Goal: Task Accomplishment & Management: Manage account settings

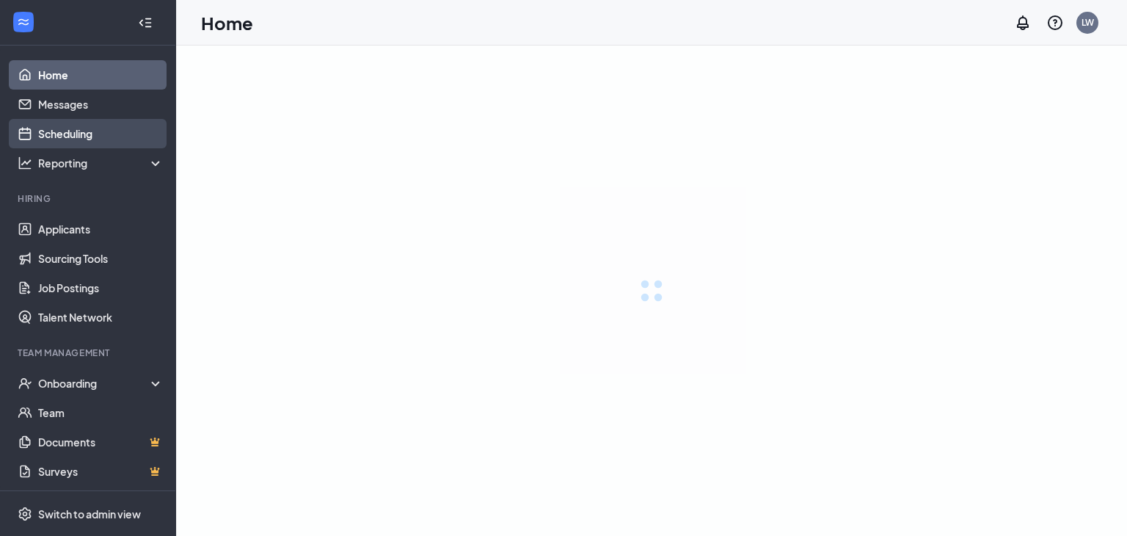
click at [98, 133] on link "Scheduling" at bounding box center [100, 133] width 125 height 29
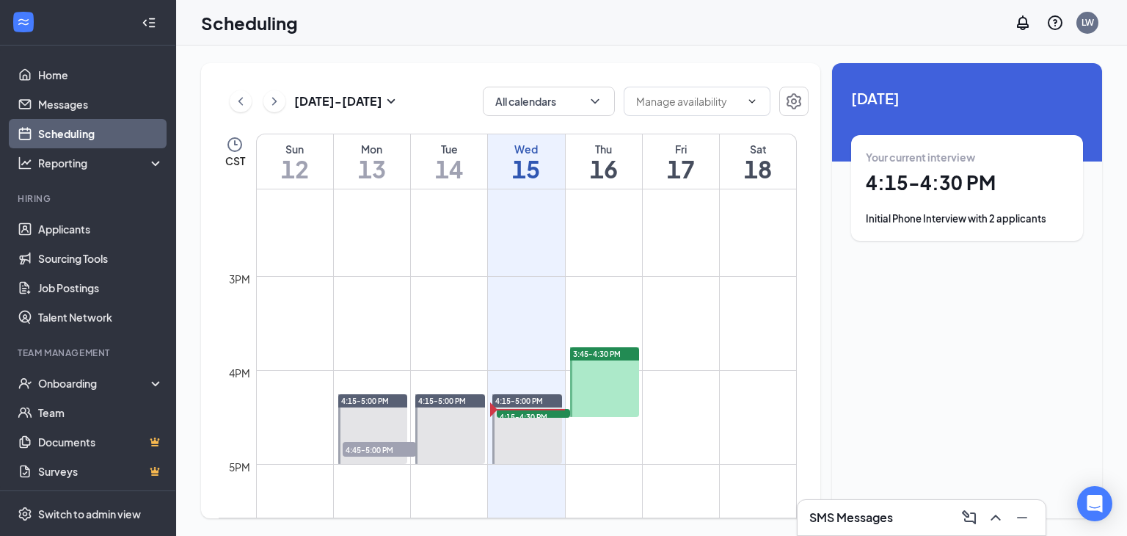
scroll to position [1455, 0]
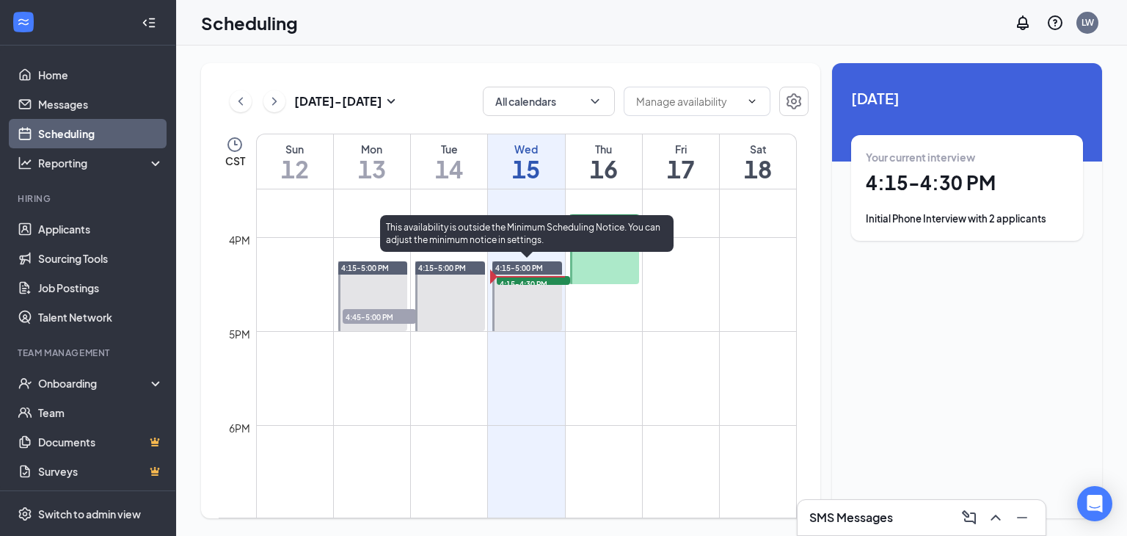
click at [528, 277] on span "4:15-4:30 PM" at bounding box center [533, 283] width 73 height 15
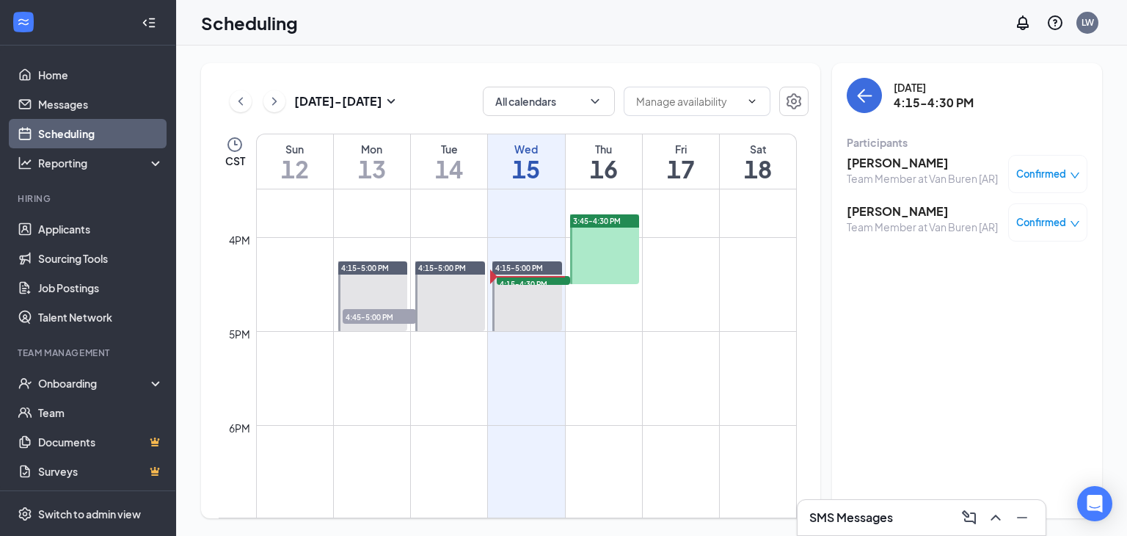
click at [882, 208] on h3 "[PERSON_NAME]" at bounding box center [922, 211] width 151 height 16
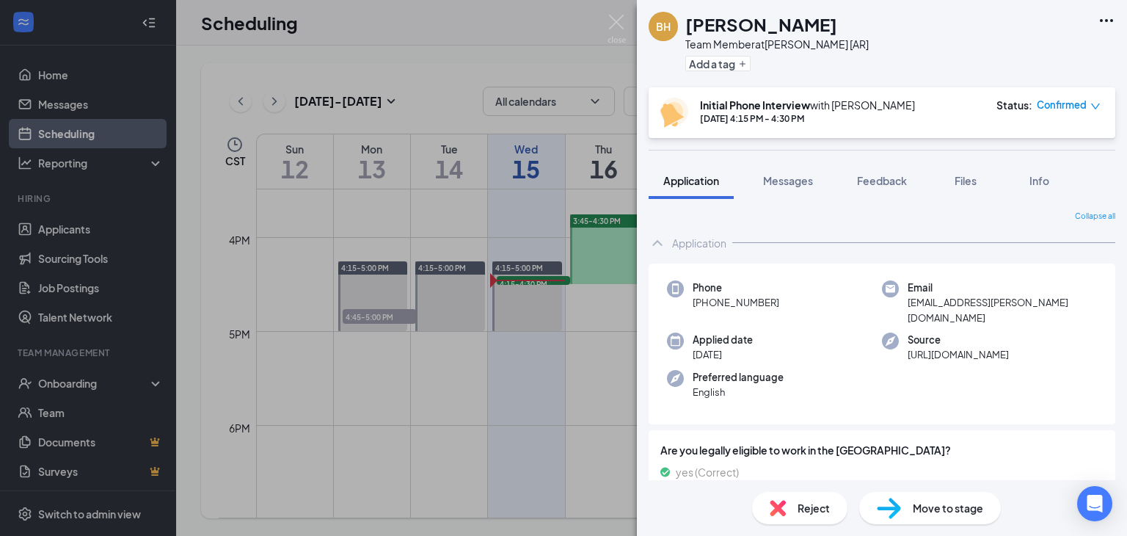
click at [470, 40] on div "BH [PERSON_NAME] Team Member at [PERSON_NAME] [AR] Add a tag Initial Phone Inte…" at bounding box center [563, 268] width 1127 height 536
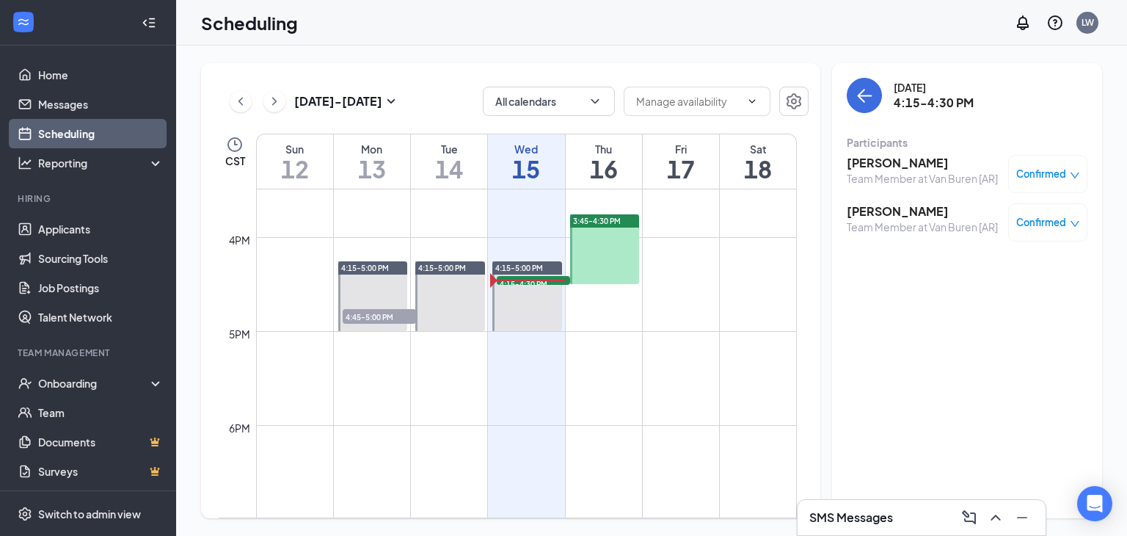
click at [866, 161] on h3 "[PERSON_NAME]" at bounding box center [922, 163] width 151 height 16
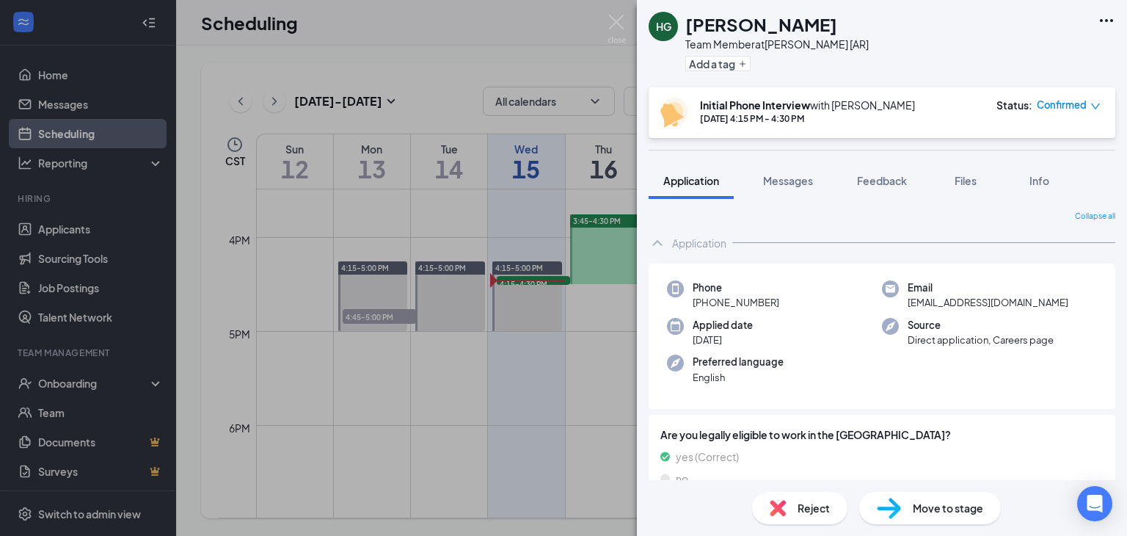
drag, startPoint x: 414, startPoint y: 45, endPoint x: 339, endPoint y: 5, distance: 84.7
click at [412, 44] on div "HG [PERSON_NAME] Team Member at [PERSON_NAME] [AR] Add a tag Initial Phone Inte…" at bounding box center [563, 268] width 1127 height 536
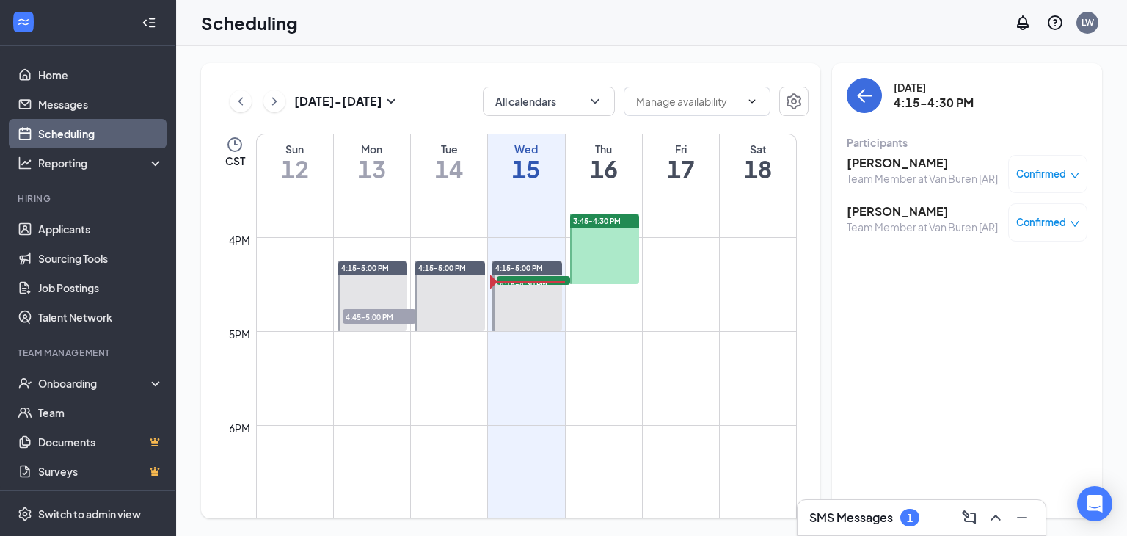
click at [863, 212] on h3 "[PERSON_NAME]" at bounding box center [922, 211] width 151 height 16
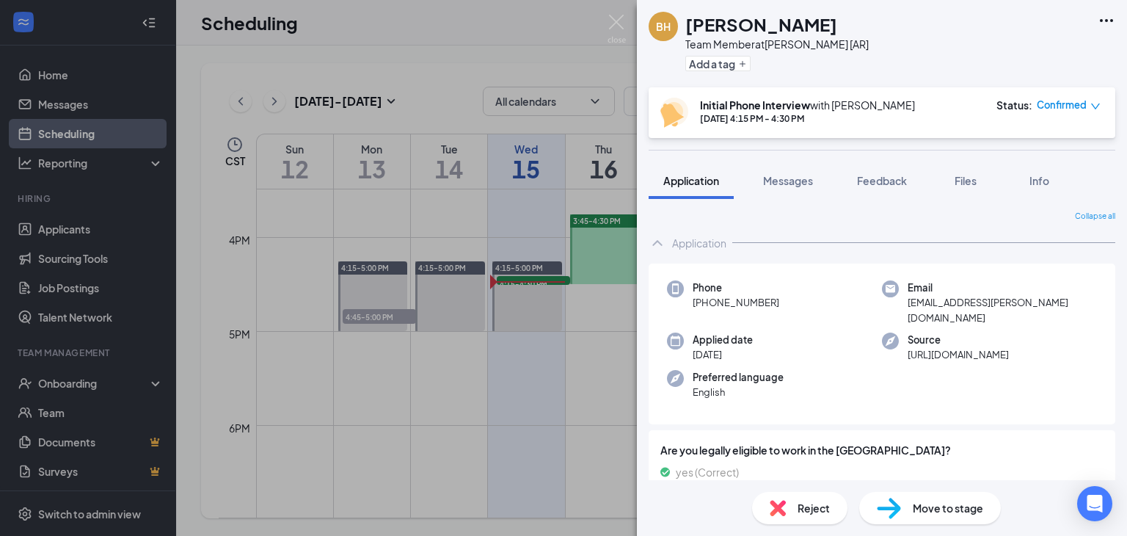
click at [405, 32] on div "BH [PERSON_NAME] Team Member at [PERSON_NAME] [AR] Add a tag Initial Phone Inte…" at bounding box center [563, 268] width 1127 height 536
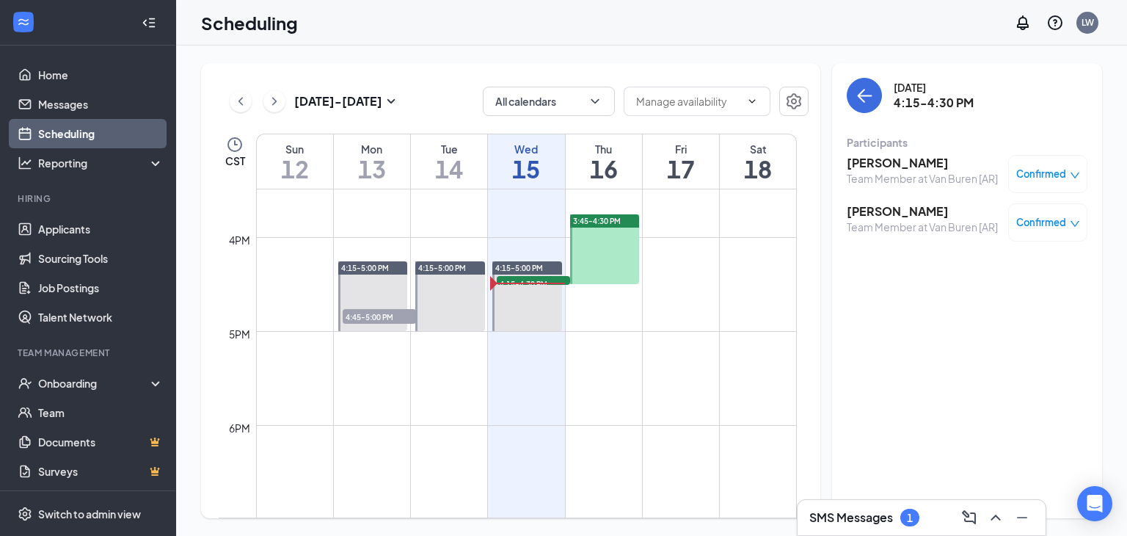
click at [869, 208] on h3 "[PERSON_NAME]" at bounding box center [922, 211] width 151 height 16
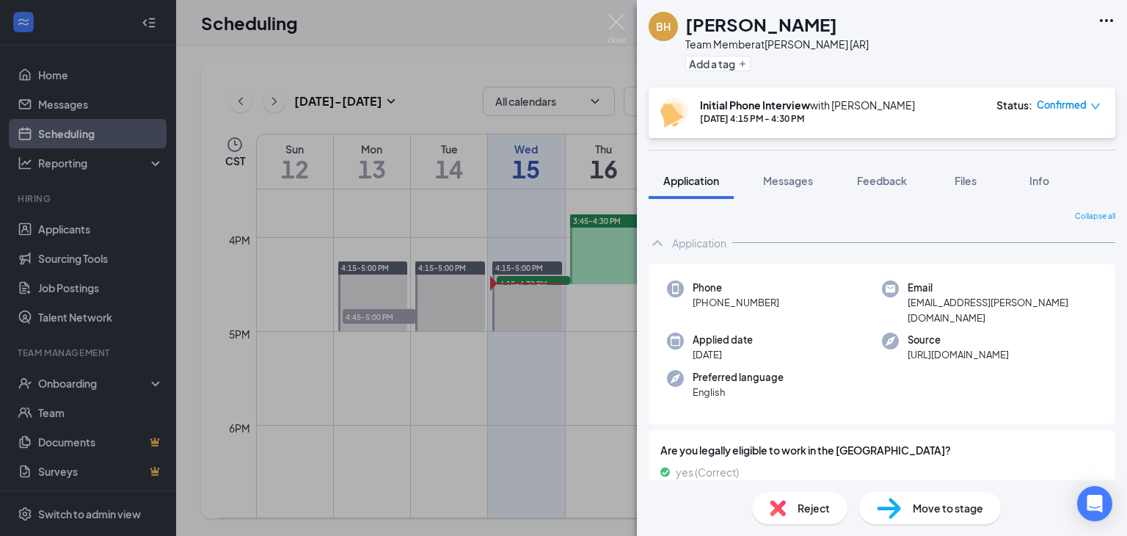
click at [446, 31] on div "BH [PERSON_NAME] Team Member at [PERSON_NAME] [AR] Add a tag Initial Phone Inte…" at bounding box center [563, 268] width 1127 height 536
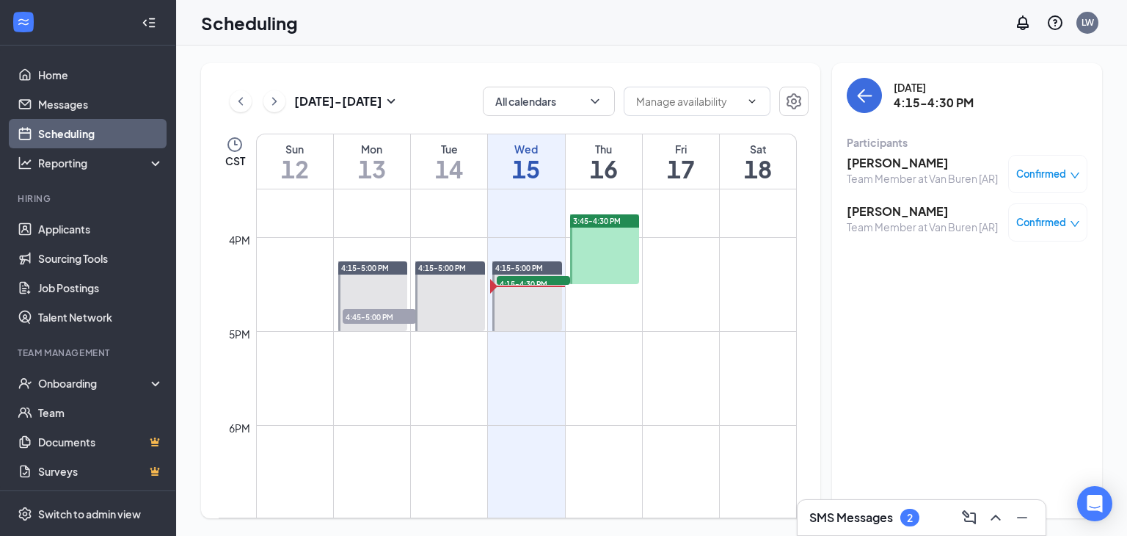
click at [855, 211] on h3 "[PERSON_NAME]" at bounding box center [922, 211] width 151 height 16
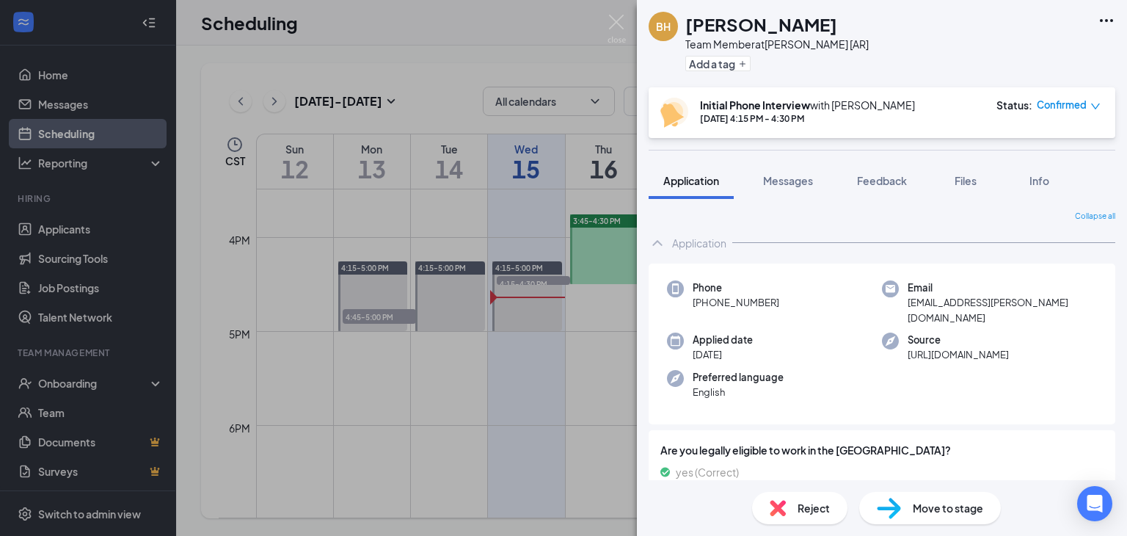
click at [452, 23] on div "BH [PERSON_NAME] Team Member at [PERSON_NAME] [AR] Add a tag Initial Phone Inte…" at bounding box center [563, 268] width 1127 height 536
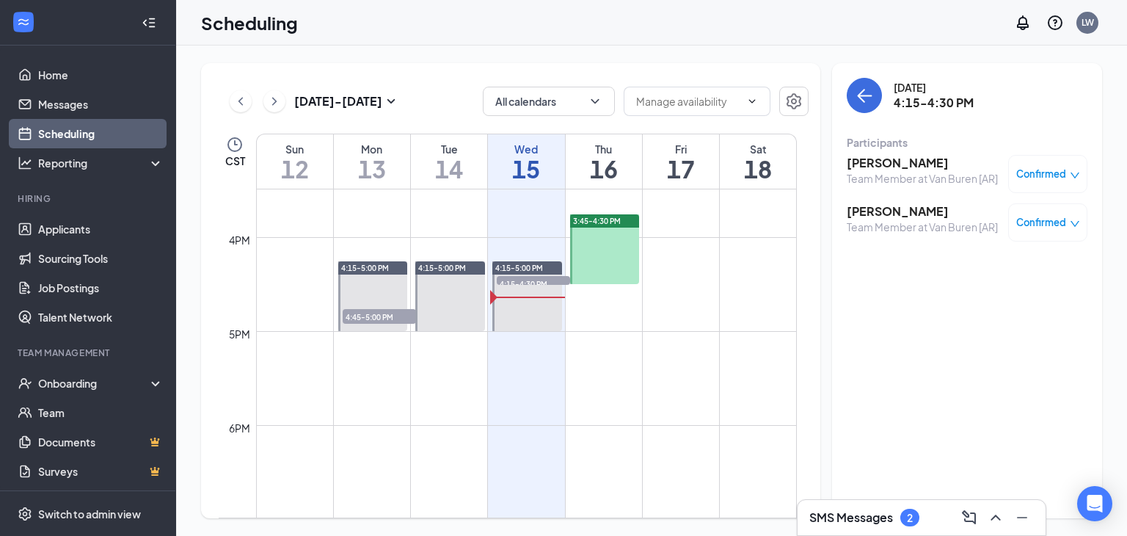
click at [905, 160] on h3 "[PERSON_NAME]" at bounding box center [922, 163] width 151 height 16
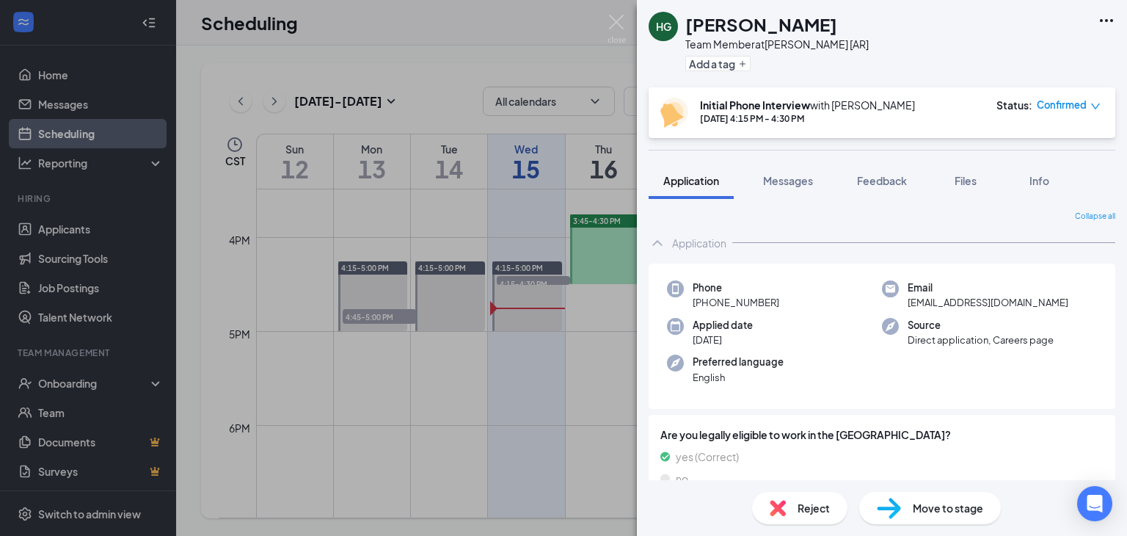
click at [466, 34] on div "HG [PERSON_NAME] Team Member at [PERSON_NAME] [AR] Add a tag Initial Phone Inte…" at bounding box center [563, 268] width 1127 height 536
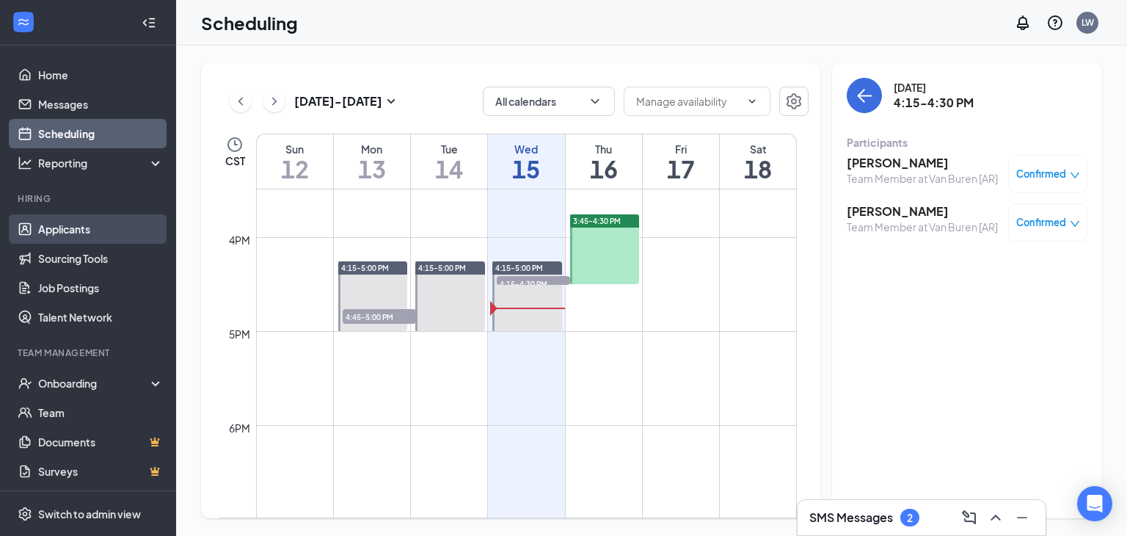
click at [70, 224] on link "Applicants" at bounding box center [100, 228] width 125 height 29
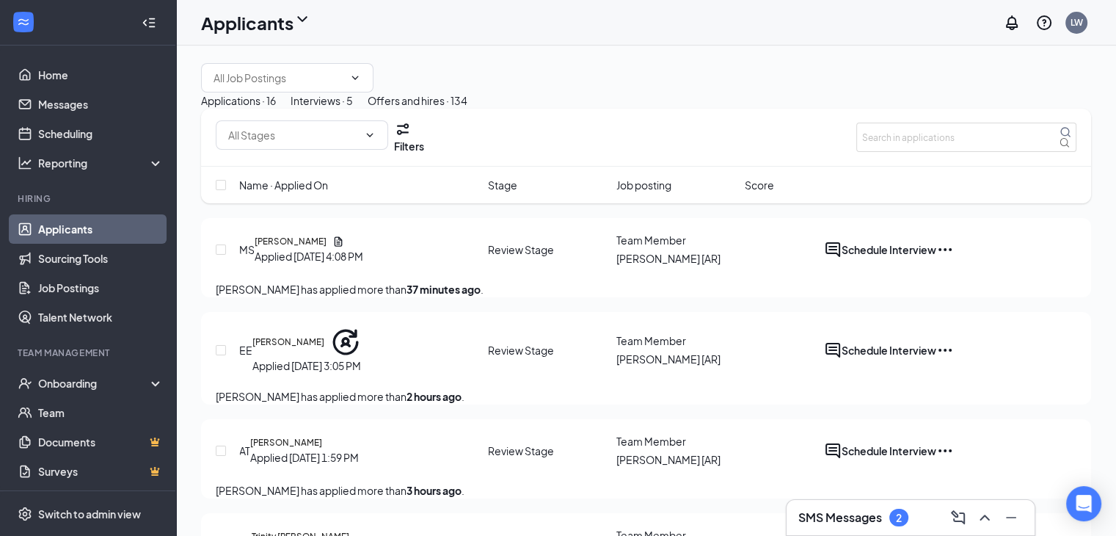
click at [353, 109] on div "Interviews · 5" at bounding box center [322, 100] width 62 height 16
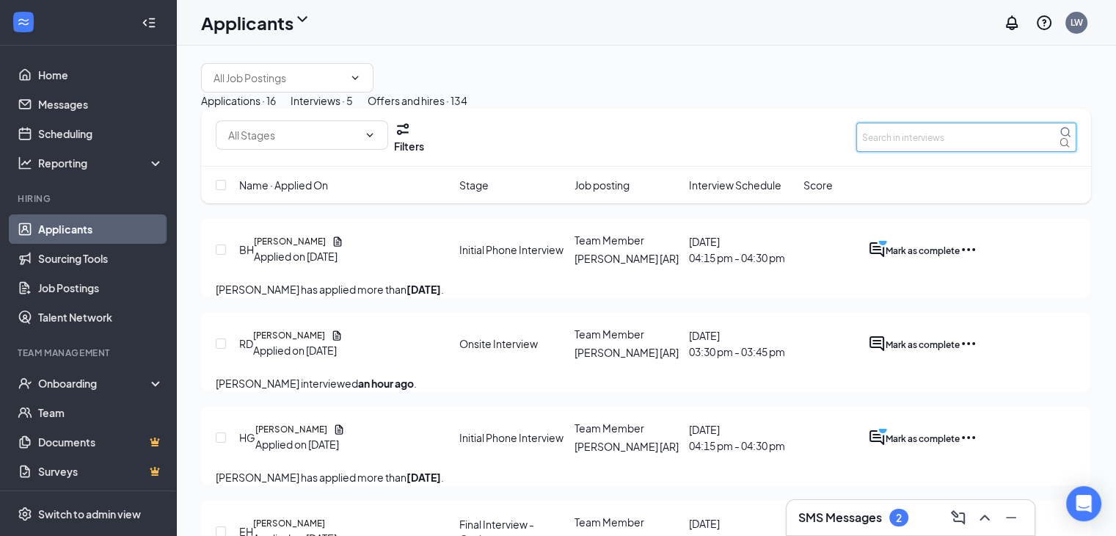
click at [889, 152] on input "text" at bounding box center [966, 137] width 220 height 29
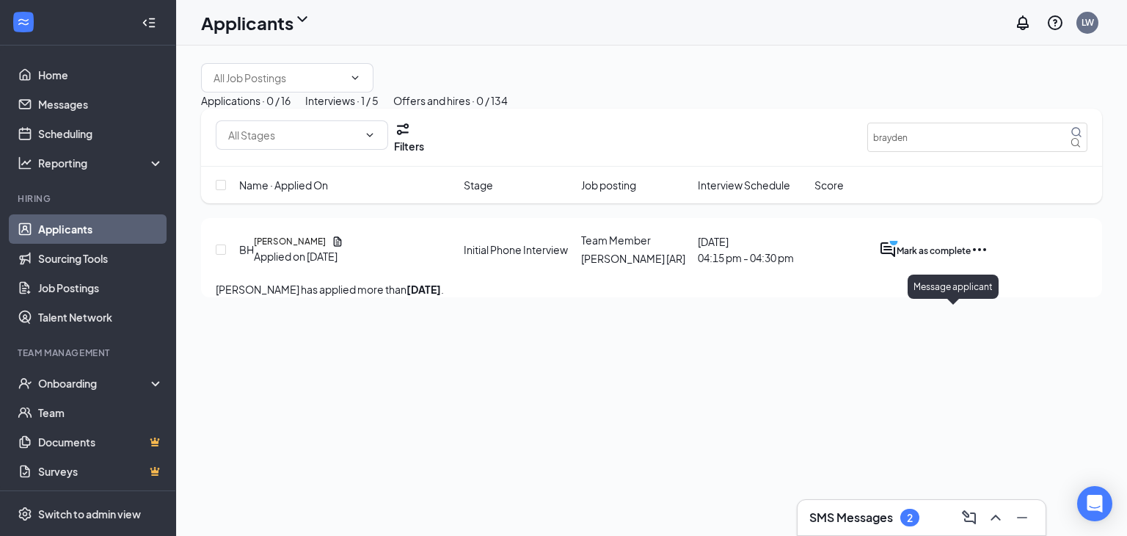
click at [898, 246] on circle "PrimaryDot" at bounding box center [893, 241] width 10 height 10
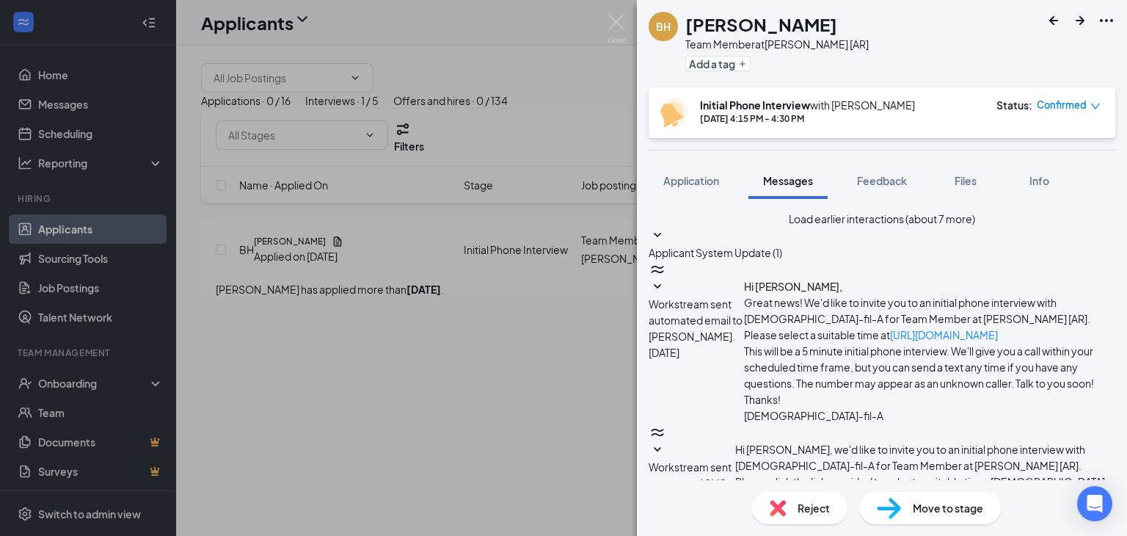
scroll to position [634, 0]
click at [490, 30] on div "BH [PERSON_NAME] Team Member at [PERSON_NAME] [AR] Add a tag Initial Phone Inte…" at bounding box center [563, 268] width 1127 height 536
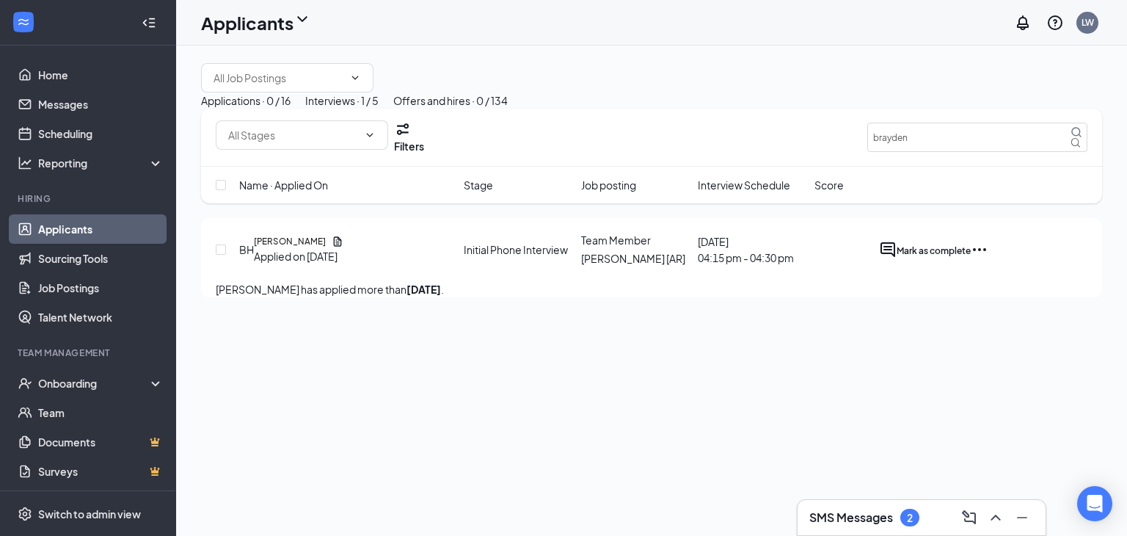
click at [986, 251] on icon "Ellipses" at bounding box center [979, 249] width 13 height 3
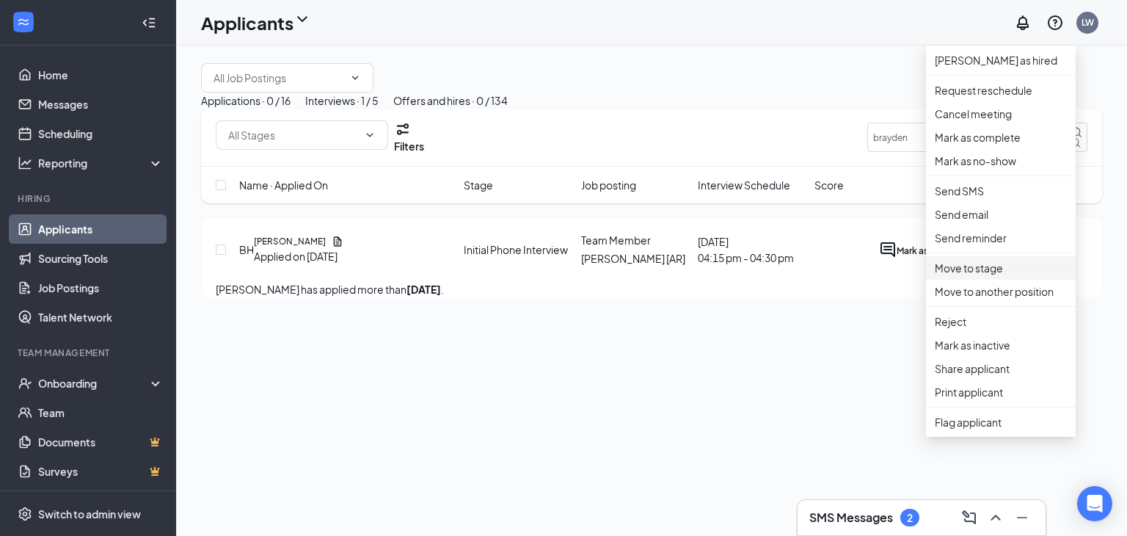
click at [1002, 276] on p "Move to stage" at bounding box center [1001, 268] width 132 height 16
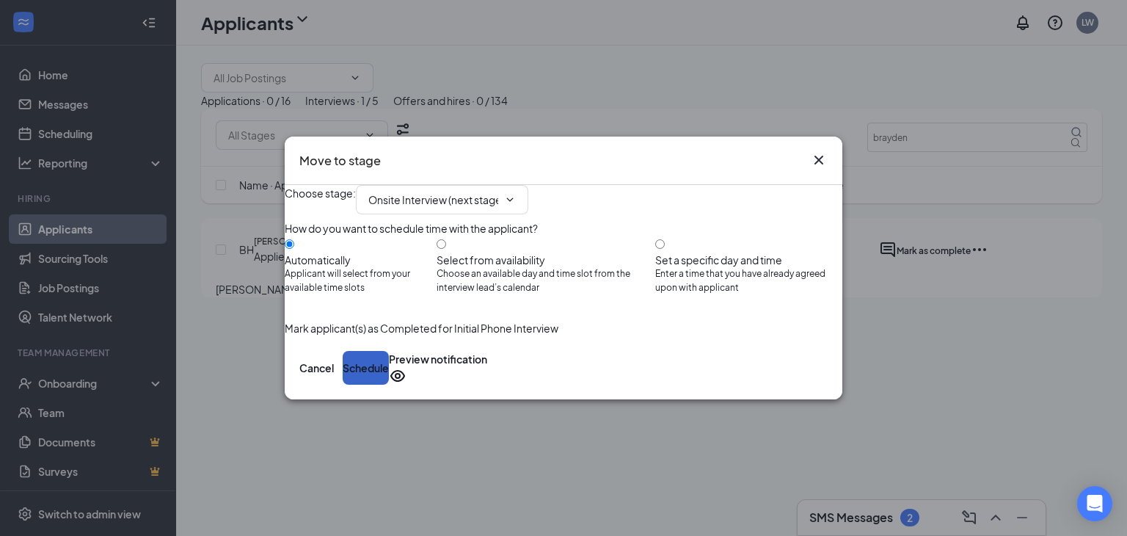
click at [389, 384] on button "Schedule" at bounding box center [366, 368] width 46 height 34
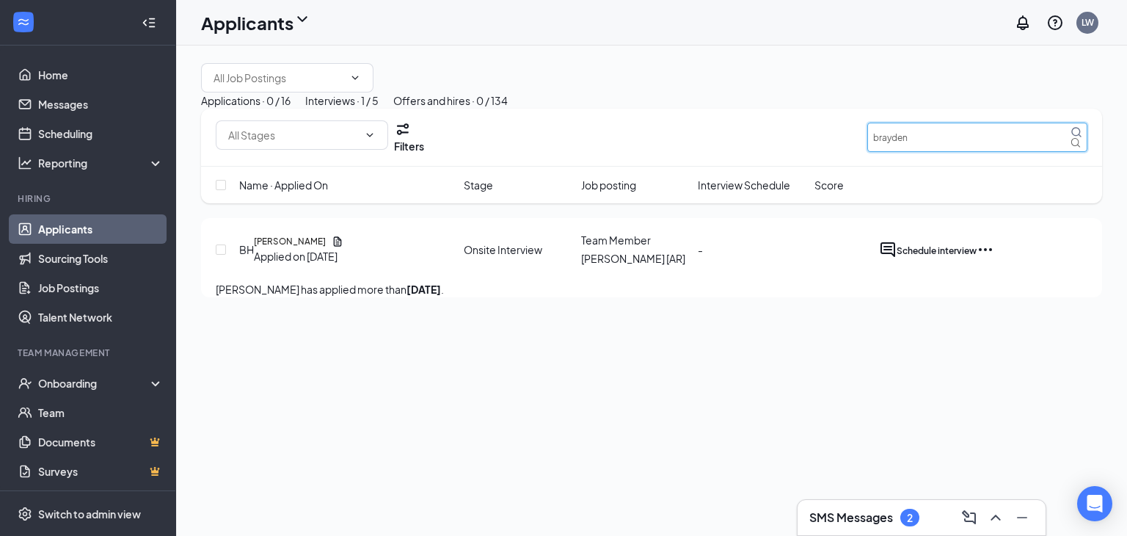
drag, startPoint x: 957, startPoint y: 206, endPoint x: 814, endPoint y: 219, distance: 144.3
click at [814, 154] on div "Filters brayden" at bounding box center [652, 137] width 872 height 34
type input "[PERSON_NAME]"
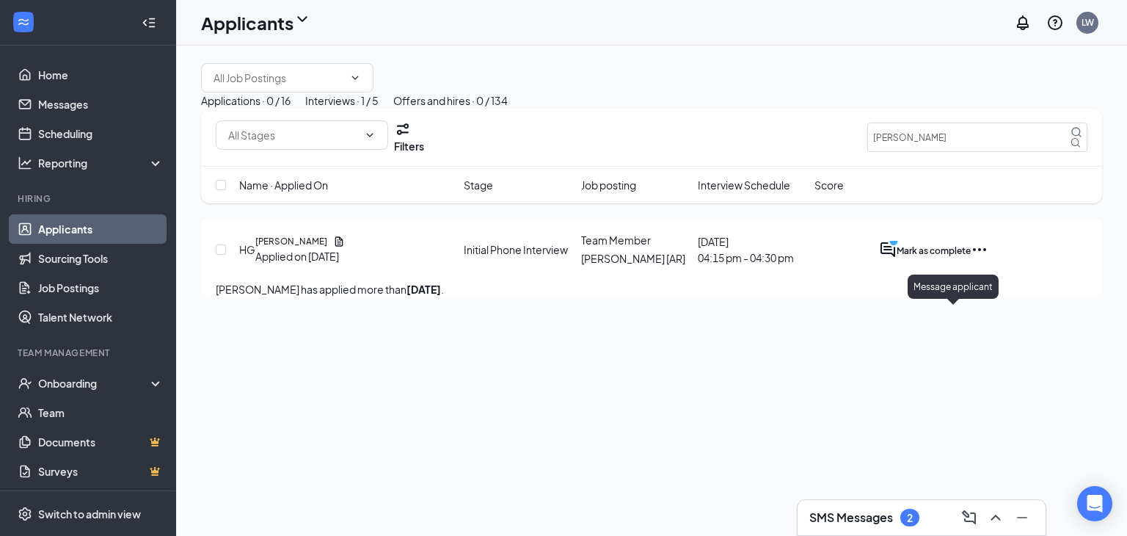
click at [896, 258] on icon "ActiveChat" at bounding box center [888, 250] width 18 height 18
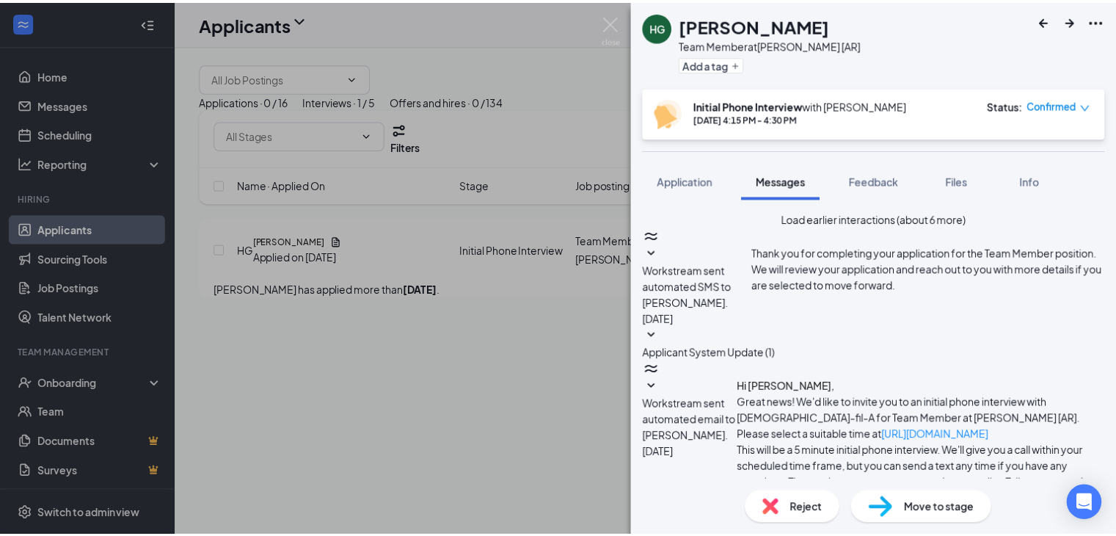
scroll to position [575, 0]
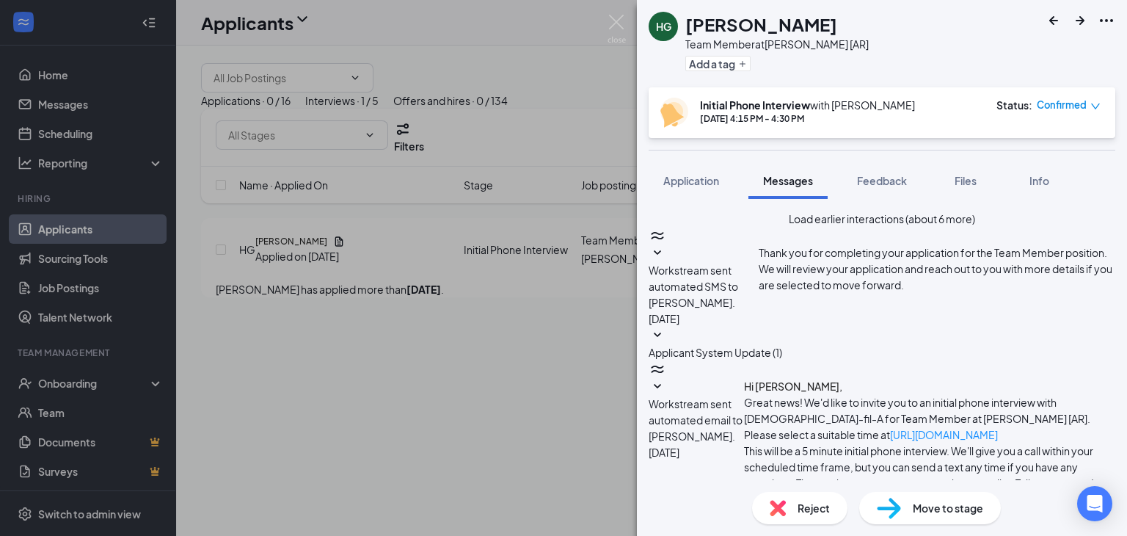
click at [516, 28] on div "HG [PERSON_NAME] Team Member at [PERSON_NAME] [AR] Add a tag Initial Phone Inte…" at bounding box center [563, 268] width 1127 height 536
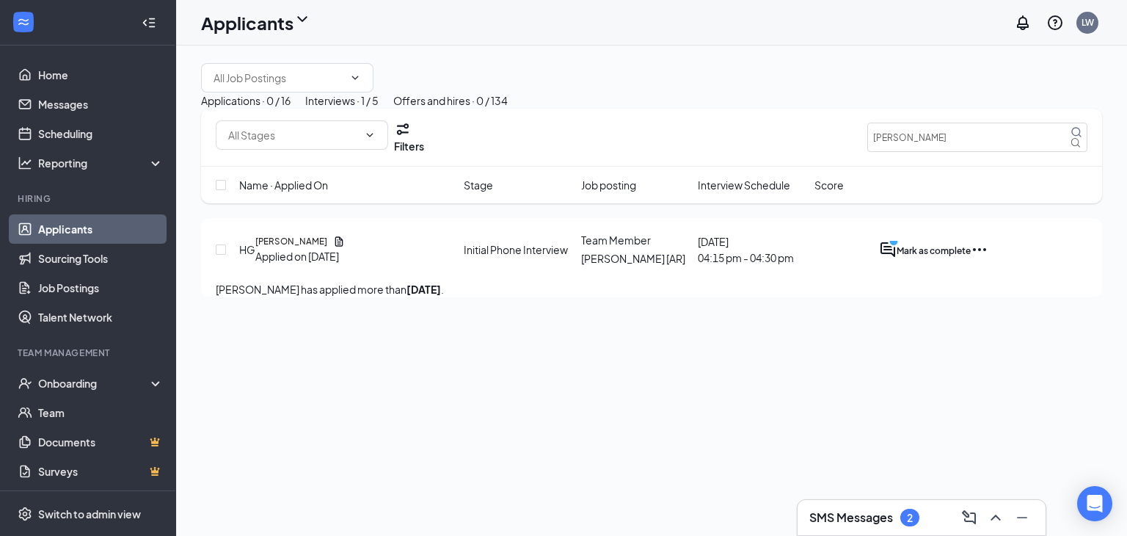
click at [988, 258] on icon "Ellipses" at bounding box center [980, 250] width 18 height 18
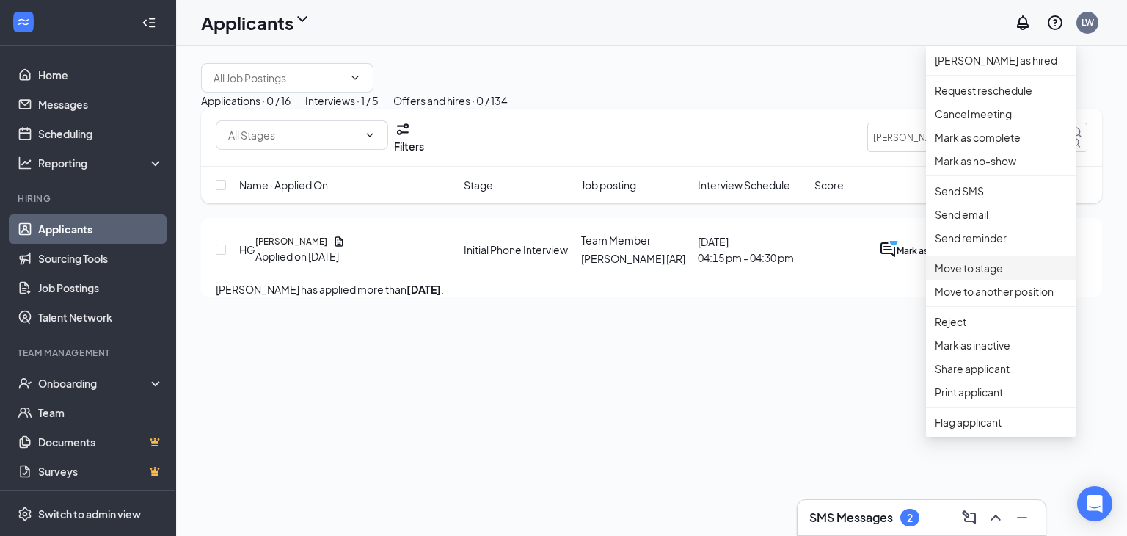
click at [1010, 276] on p "Move to stage" at bounding box center [1001, 268] width 132 height 16
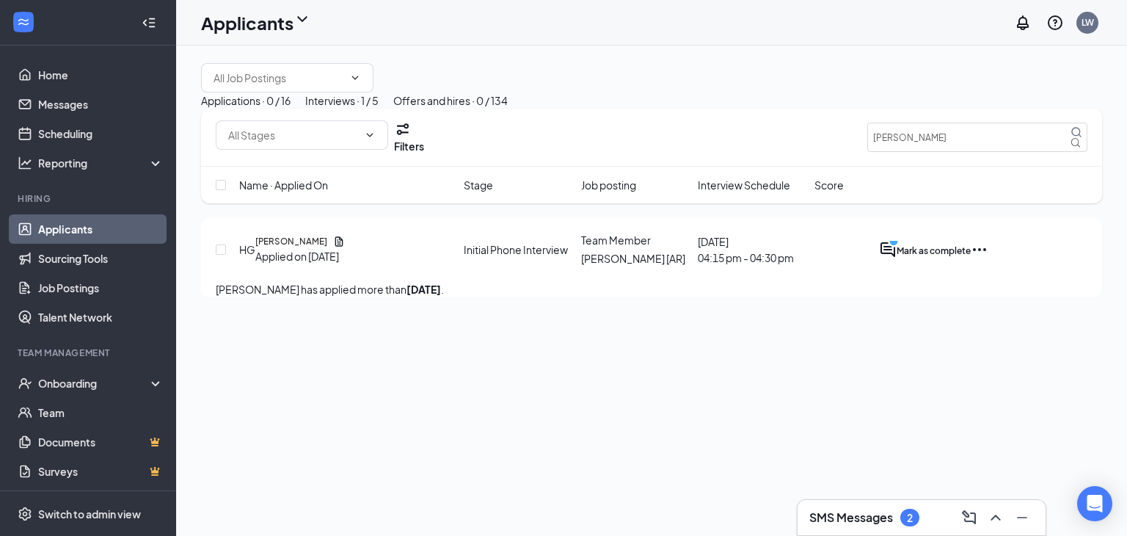
type input "Onsite Interview (next stage)"
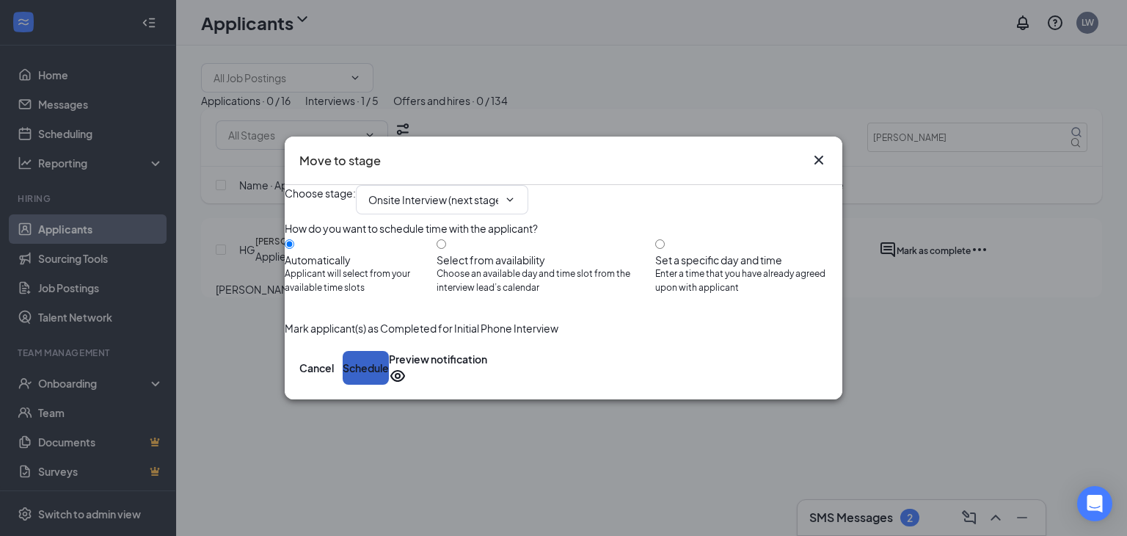
click at [389, 384] on button "Schedule" at bounding box center [366, 368] width 46 height 34
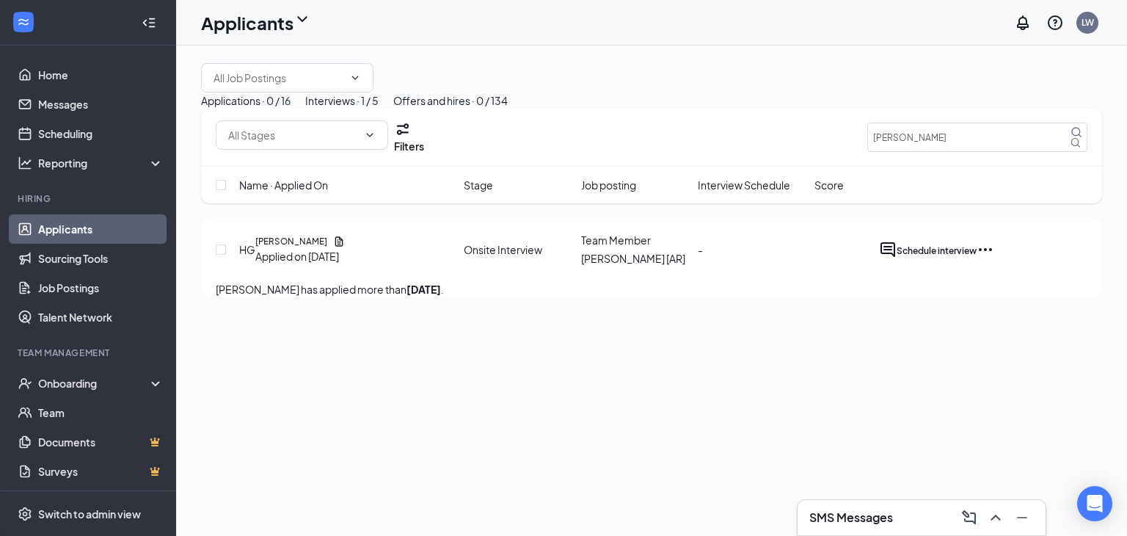
click at [588, 30] on div "Applicants LW" at bounding box center [651, 22] width 951 height 45
drag, startPoint x: 923, startPoint y: 200, endPoint x: 748, endPoint y: 247, distance: 181.5
click at [749, 203] on div "Filters heather Name · Applied On Stage Job posting Interview Schedule Score" at bounding box center [651, 156] width 901 height 95
drag, startPoint x: 910, startPoint y: 206, endPoint x: 828, endPoint y: 216, distance: 82.7
click at [828, 154] on div "Filters [PERSON_NAME]" at bounding box center [652, 137] width 872 height 34
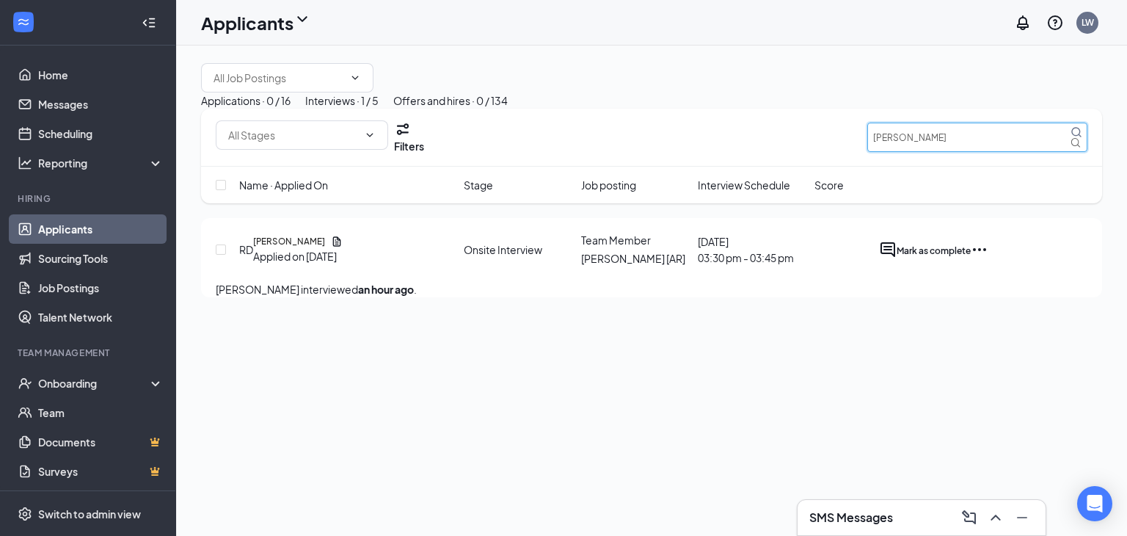
type input "aidan"
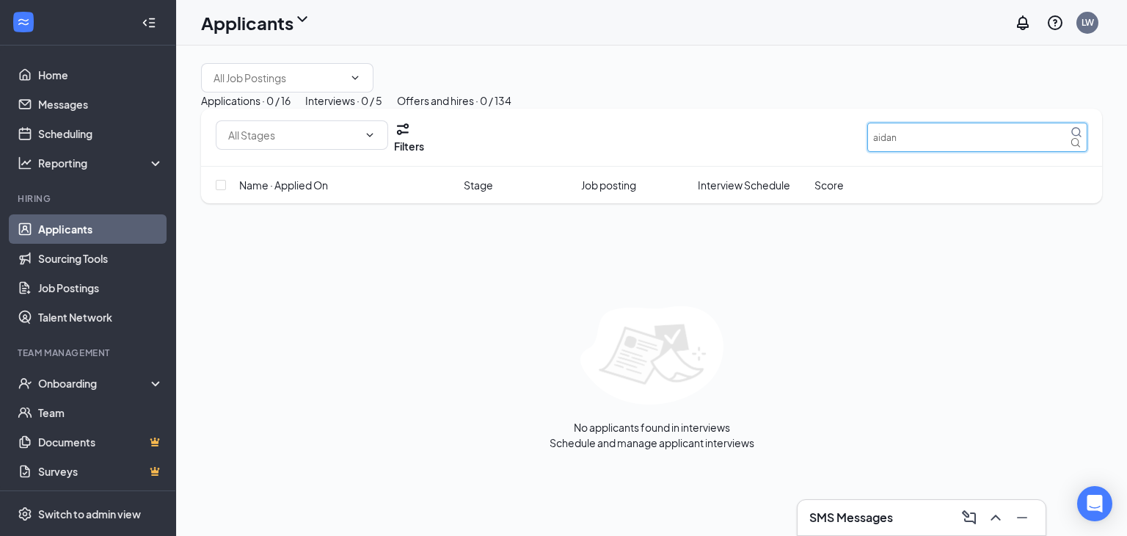
drag, startPoint x: 918, startPoint y: 210, endPoint x: 840, endPoint y: 217, distance: 78.8
click at [840, 154] on div "Filters aidan" at bounding box center [652, 137] width 872 height 34
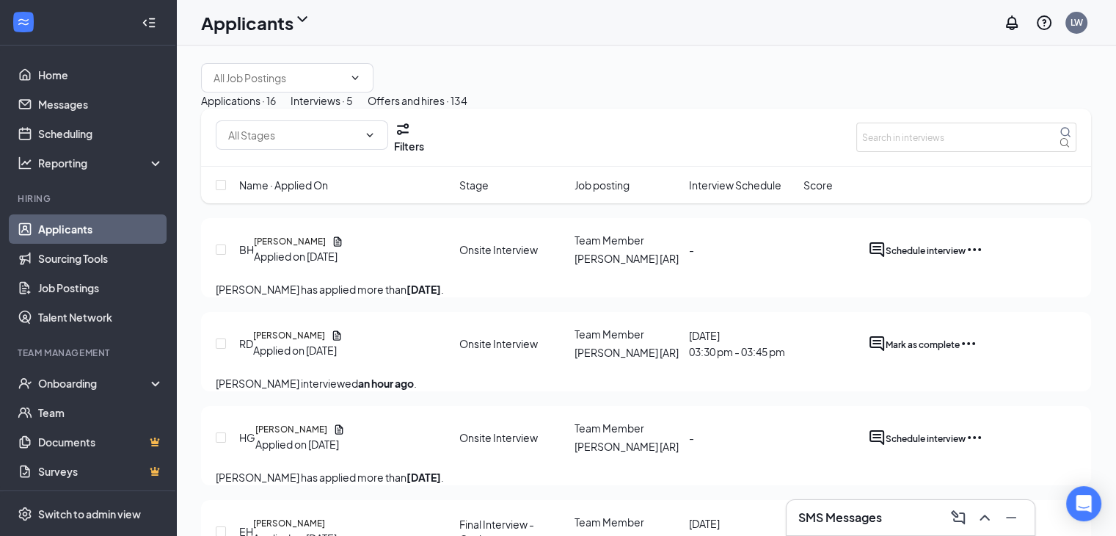
click at [723, 92] on div at bounding box center [646, 77] width 890 height 29
